Goal: Transaction & Acquisition: Purchase product/service

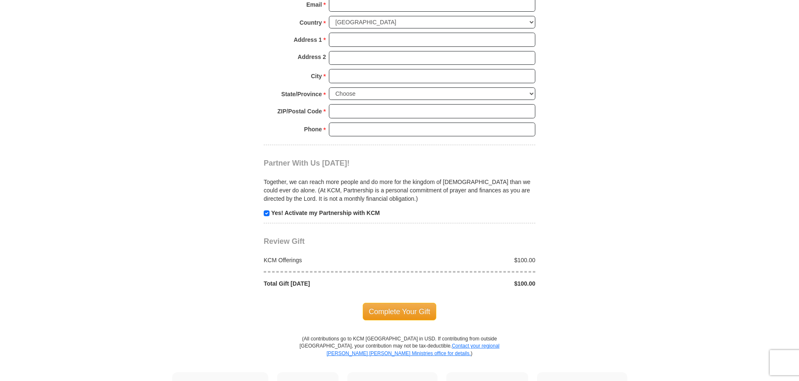
scroll to position [711, 0]
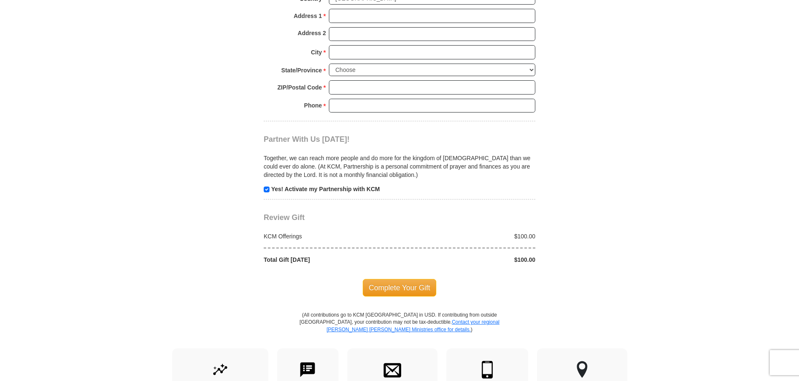
click at [531, 237] on div "$100.00" at bounding box center [470, 236] width 140 height 8
click at [539, 260] on div "$100.00" at bounding box center [470, 259] width 140 height 8
click at [535, 254] on div at bounding box center [400, 247] width 281 height 15
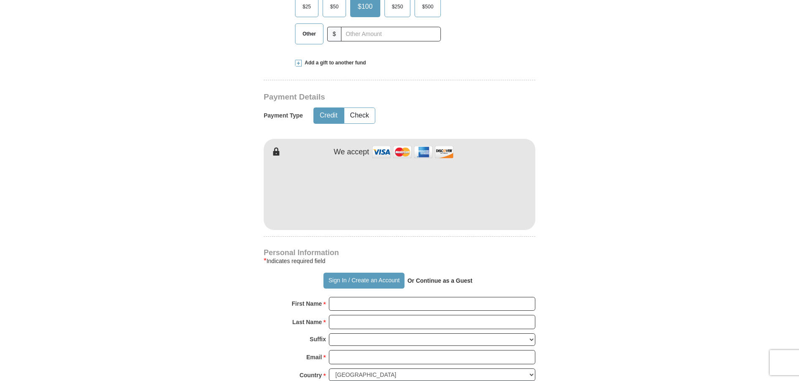
scroll to position [293, 0]
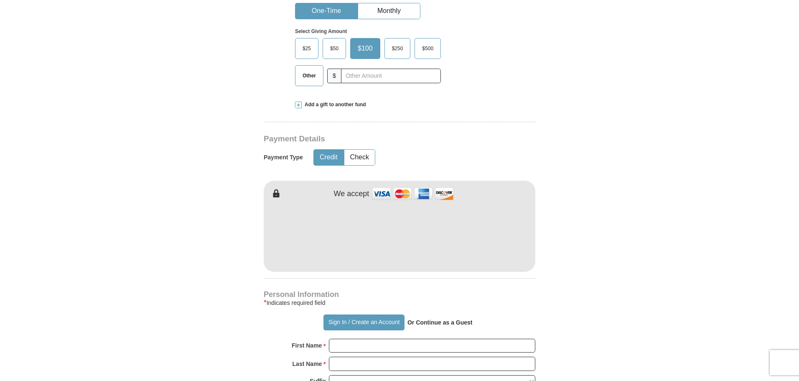
click at [336, 51] on span "$50" at bounding box center [334, 48] width 17 height 13
click at [0, 0] on input "$50" at bounding box center [0, 0] width 0 height 0
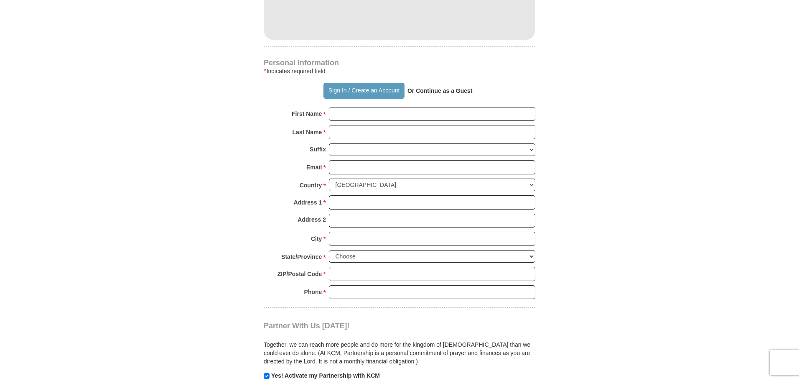
scroll to position [544, 0]
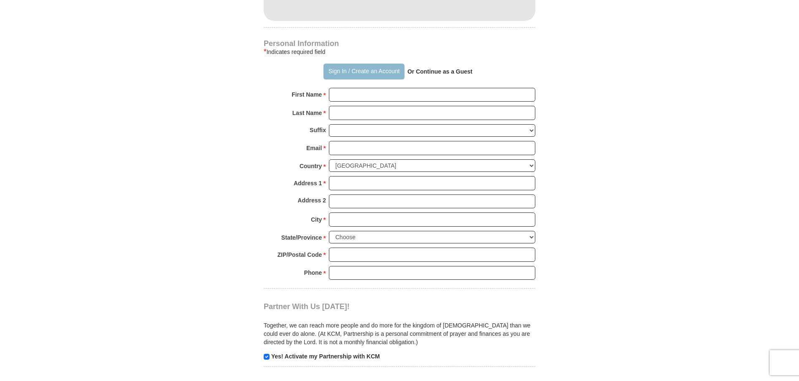
click at [333, 68] on button "Sign In / Create an Account" at bounding box center [364, 72] width 81 height 16
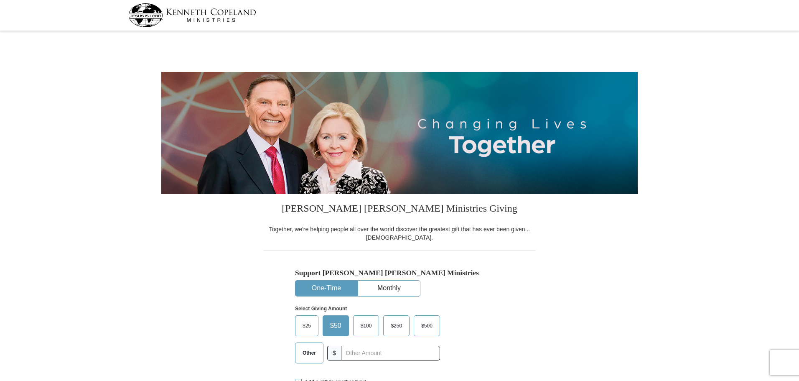
select select "LA"
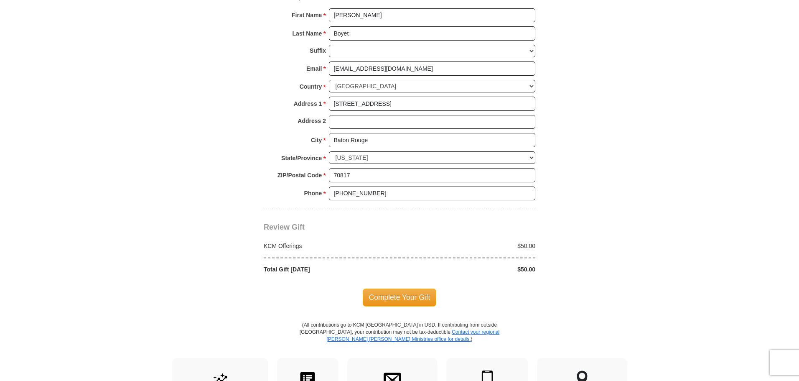
scroll to position [585, 0]
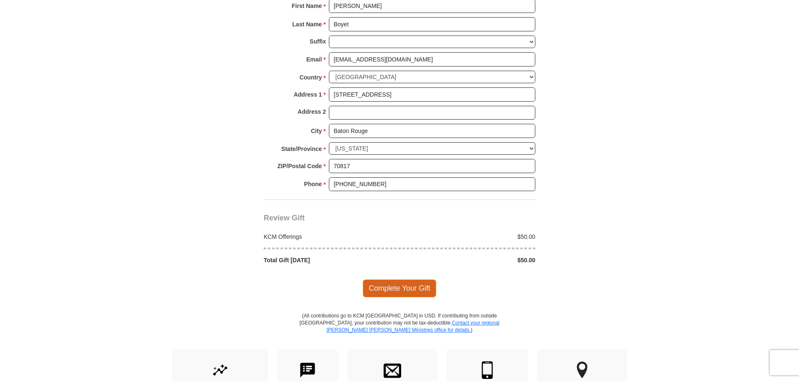
click at [392, 288] on span "Complete Your Gift" at bounding box center [400, 288] width 74 height 18
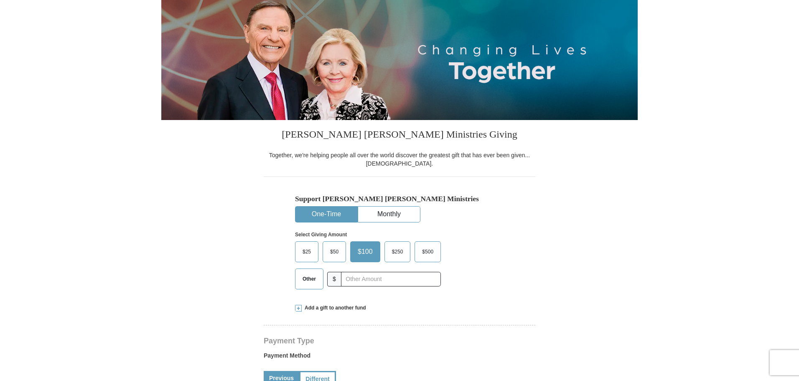
scroll to position [121, 0]
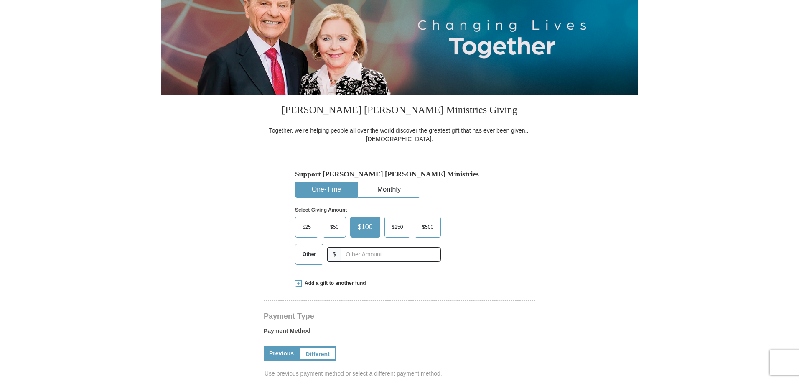
select select "LA"
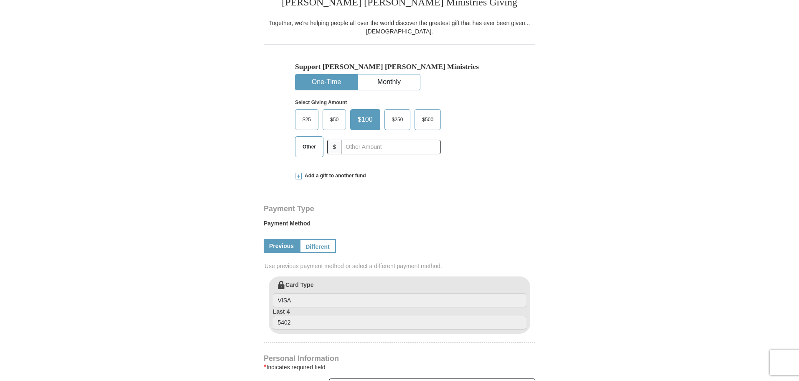
scroll to position [209, 0]
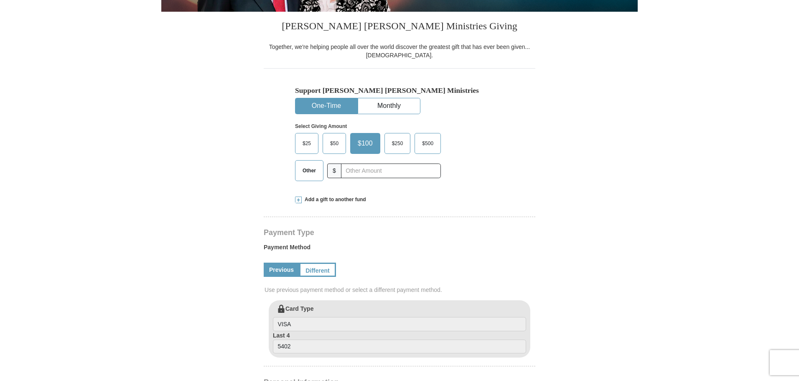
click at [332, 143] on span "$50" at bounding box center [334, 143] width 17 height 13
click at [0, 0] on input "$50" at bounding box center [0, 0] width 0 height 0
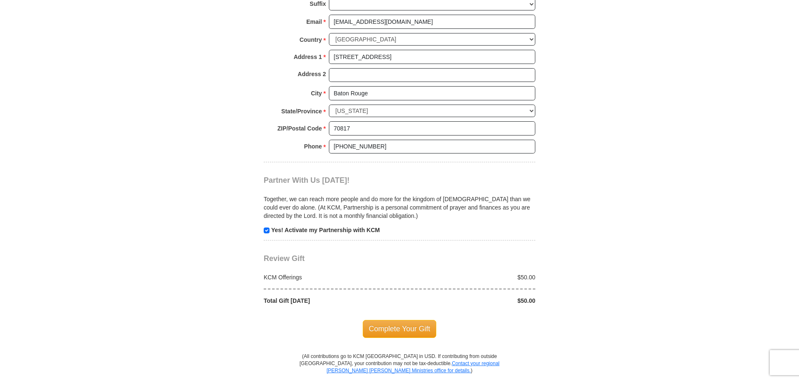
scroll to position [669, 0]
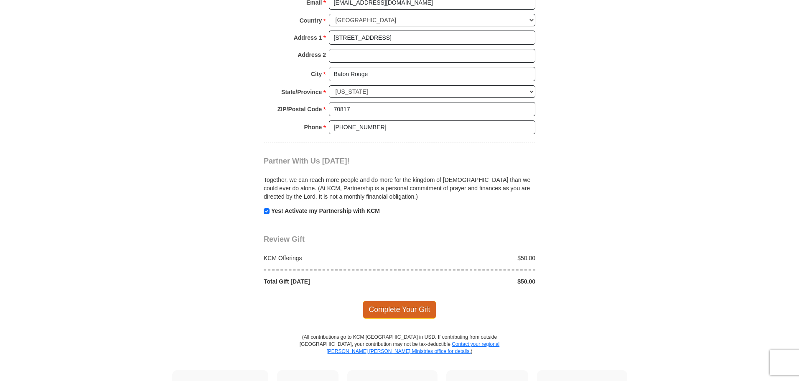
click at [408, 313] on span "Complete Your Gift" at bounding box center [400, 310] width 74 height 18
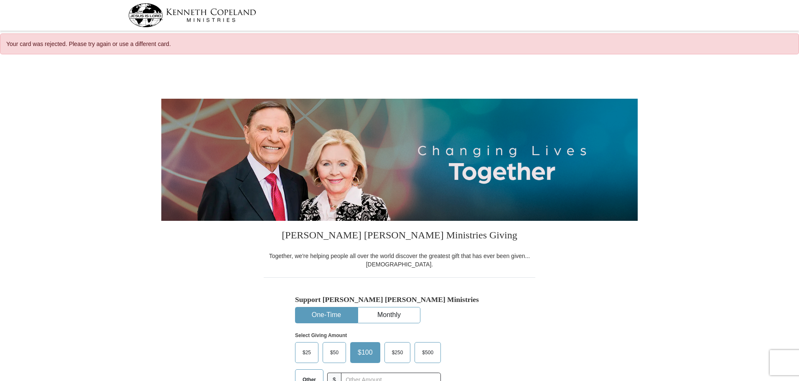
select select "LA"
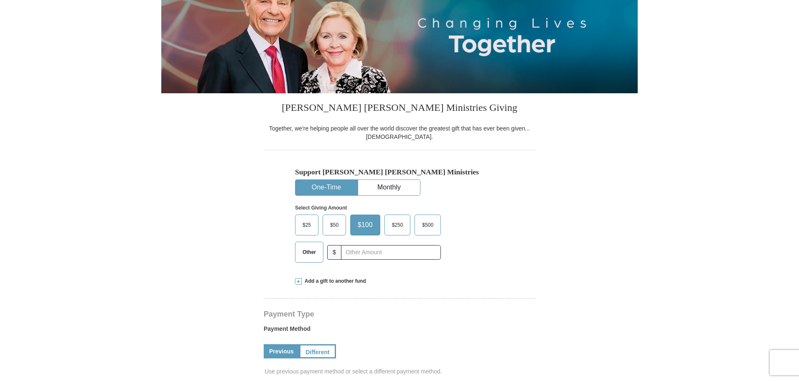
scroll to position [125, 0]
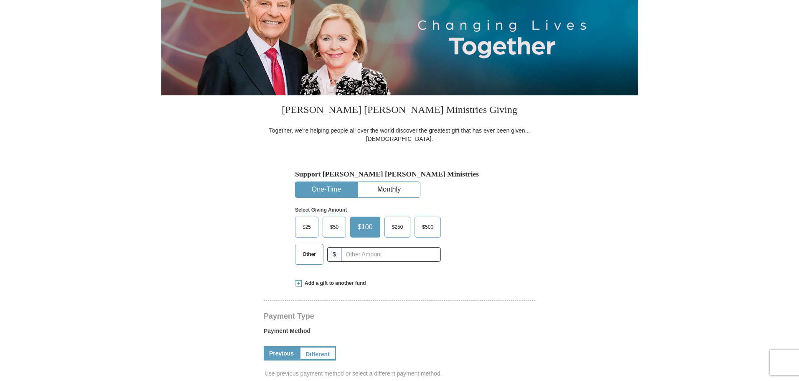
click at [334, 226] on span "$50" at bounding box center [334, 227] width 17 height 13
click at [0, 0] on input "$50" at bounding box center [0, 0] width 0 height 0
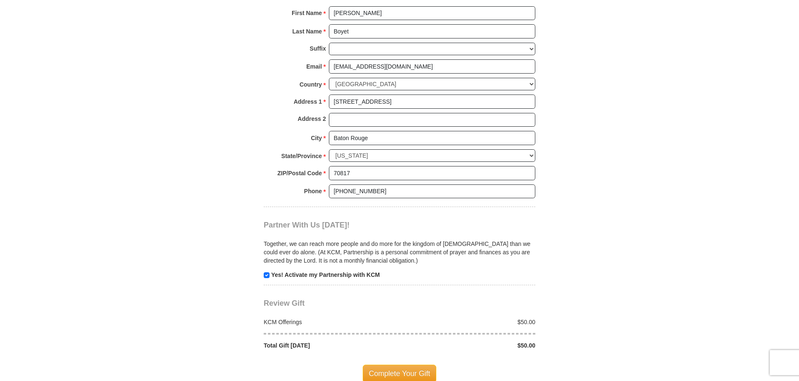
scroll to position [627, 0]
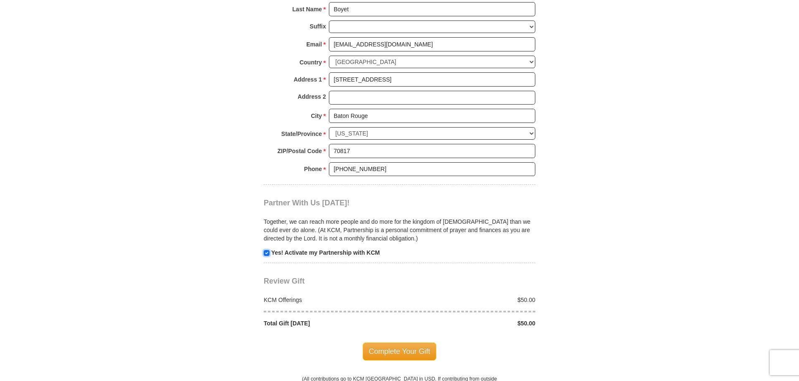
click at [268, 255] on input "checkbox" at bounding box center [267, 253] width 6 height 6
checkbox input "false"
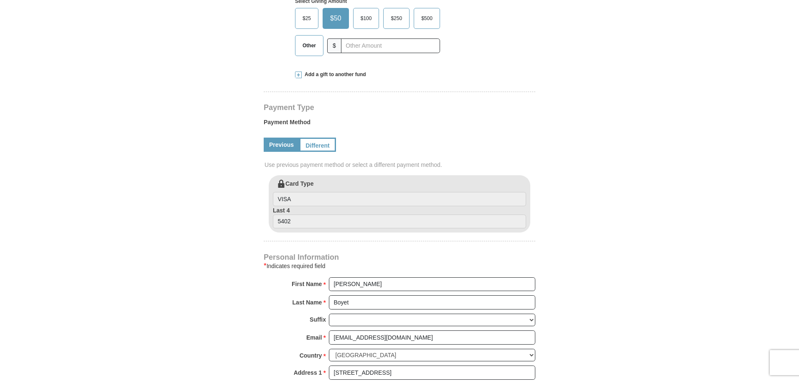
scroll to position [334, 0]
click at [322, 145] on link "Different" at bounding box center [316, 144] width 35 height 14
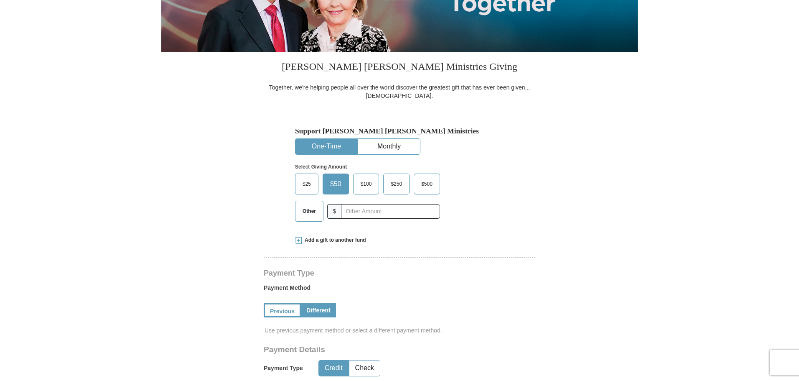
scroll to position [167, 0]
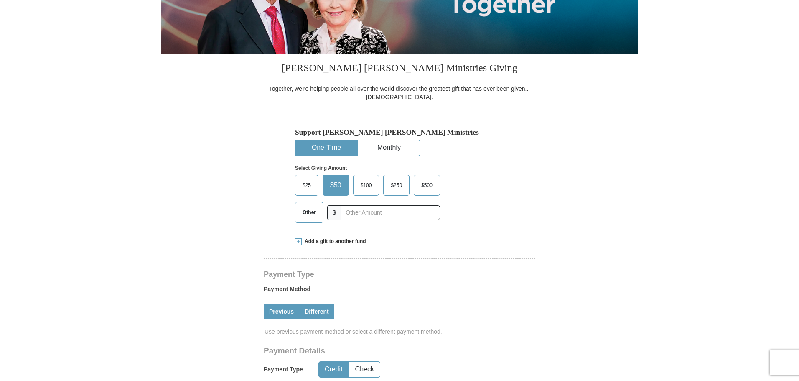
click at [286, 311] on link "Previous" at bounding box center [282, 311] width 36 height 14
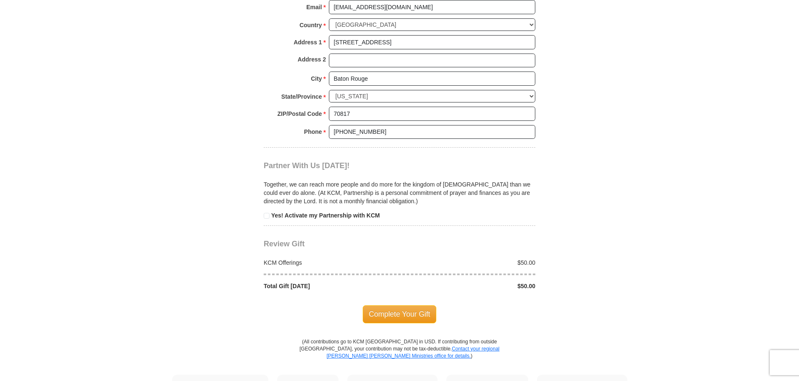
scroll to position [669, 0]
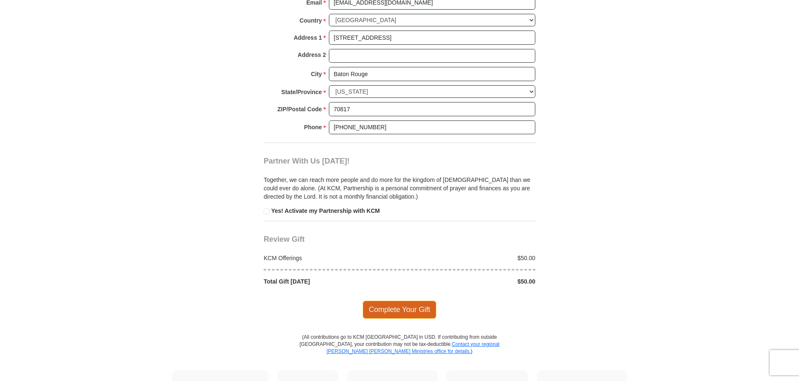
click at [375, 311] on span "Complete Your Gift" at bounding box center [400, 310] width 74 height 18
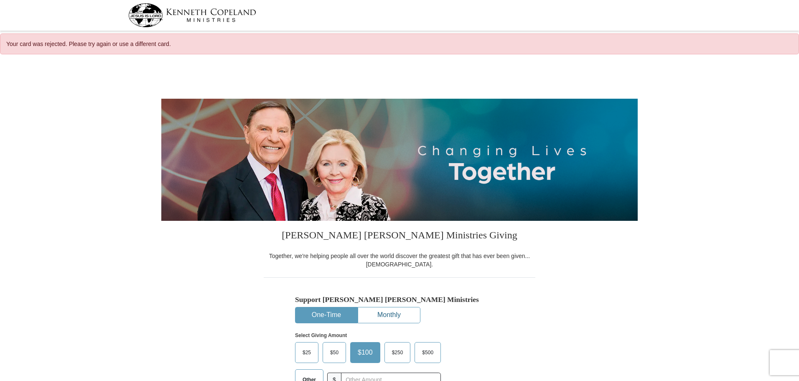
select select "LA"
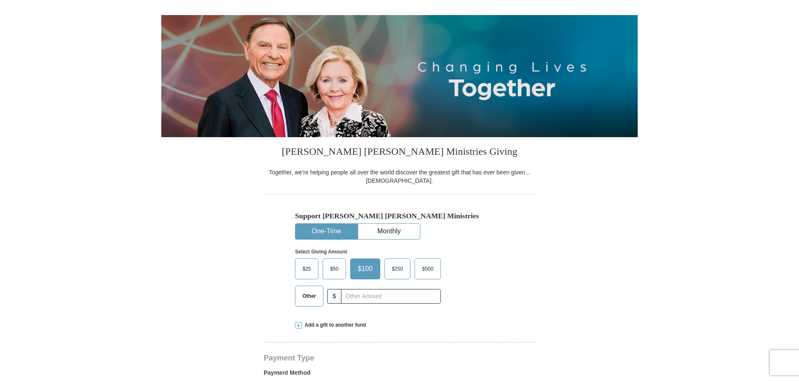
click at [329, 268] on span "$50" at bounding box center [334, 269] width 17 height 13
click at [0, 0] on input "$50" at bounding box center [0, 0] width 0 height 0
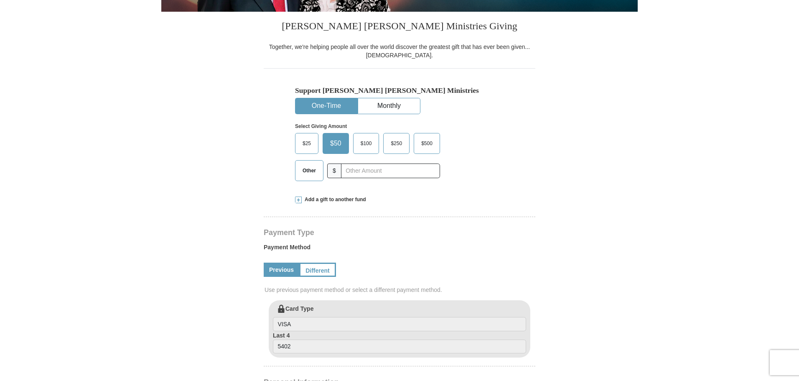
scroll to position [251, 0]
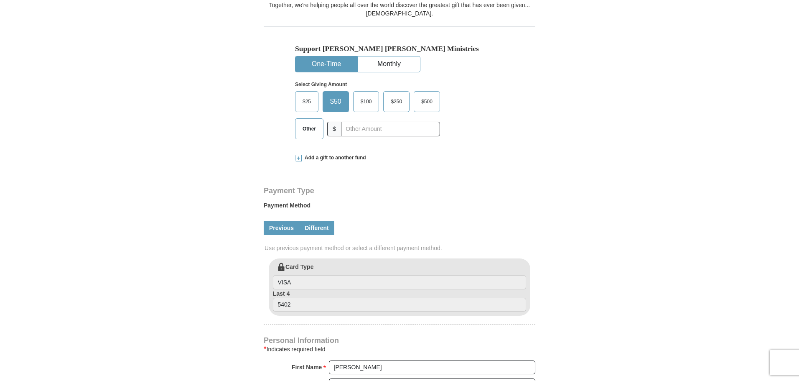
click at [316, 229] on link "Different" at bounding box center [316, 228] width 35 height 14
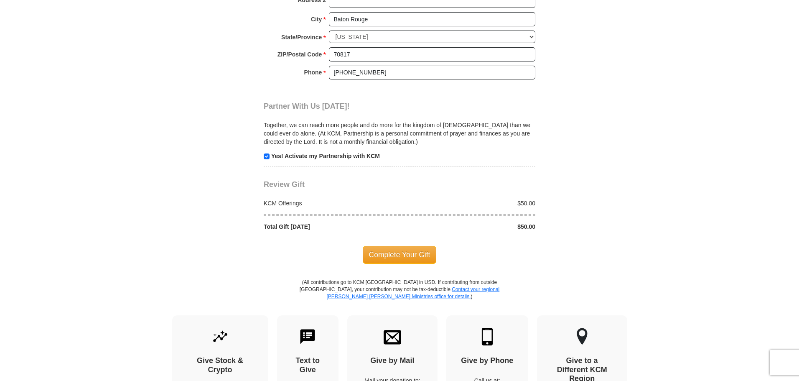
scroll to position [836, 0]
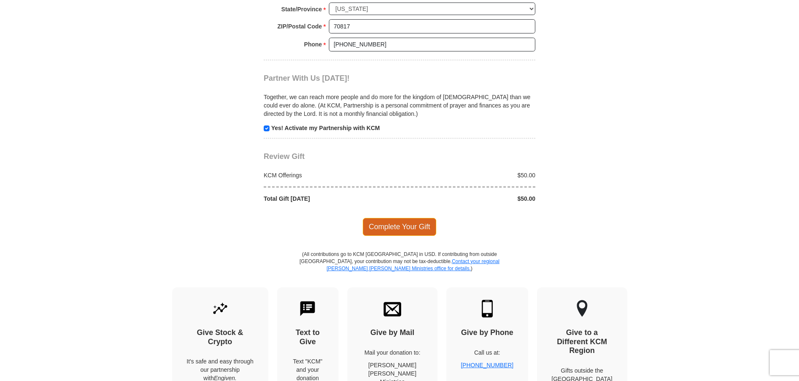
click at [393, 225] on span "Complete Your Gift" at bounding box center [400, 227] width 74 height 18
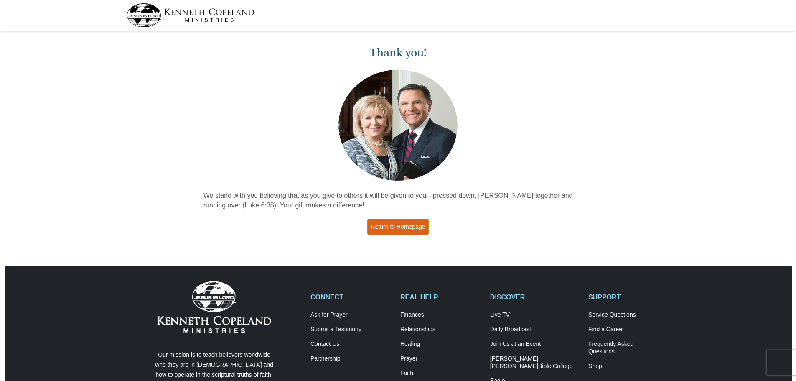
click at [400, 226] on link "Return to Homepage" at bounding box center [399, 227] width 62 height 16
